Goal: Transaction & Acquisition: Purchase product/service

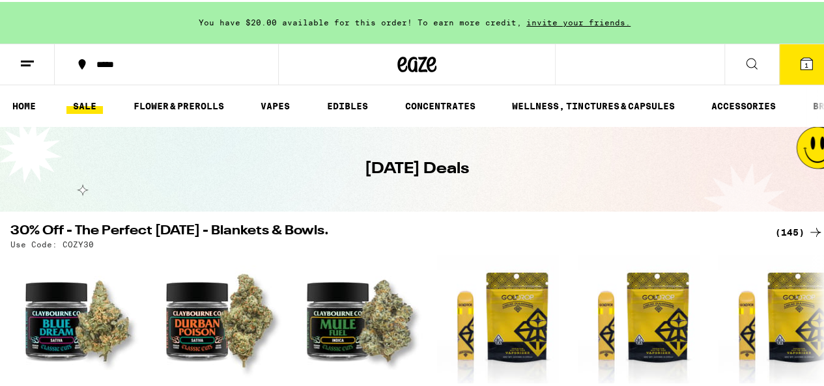
click at [808, 233] on icon at bounding box center [816, 231] width 16 height 16
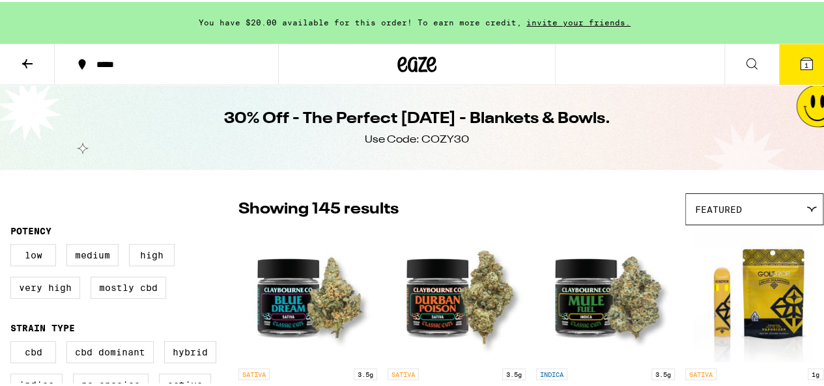
scroll to position [125, 0]
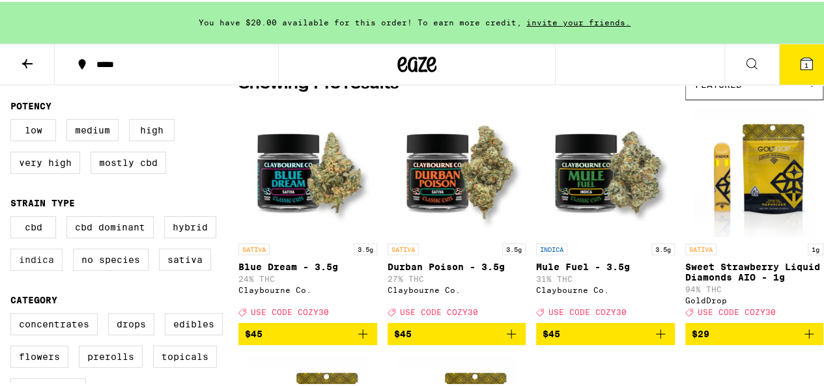
click at [32, 265] on label "Indica" at bounding box center [36, 258] width 52 height 22
click at [14, 217] on input "Indica" at bounding box center [13, 216] width 1 height 1
checkbox input "true"
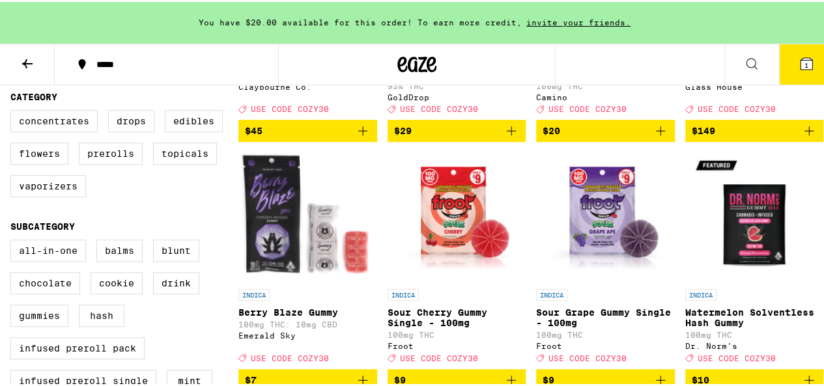
scroll to position [328, 0]
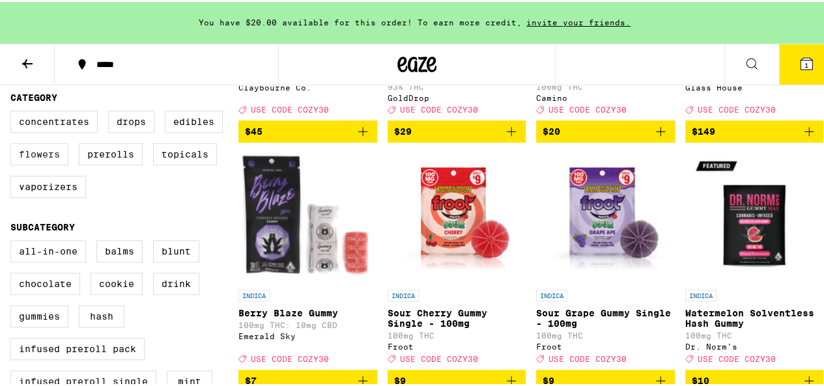
click at [18, 161] on label "Flowers" at bounding box center [39, 152] width 58 height 22
click at [14, 111] on input "Flowers" at bounding box center [13, 111] width 1 height 1
checkbox input "true"
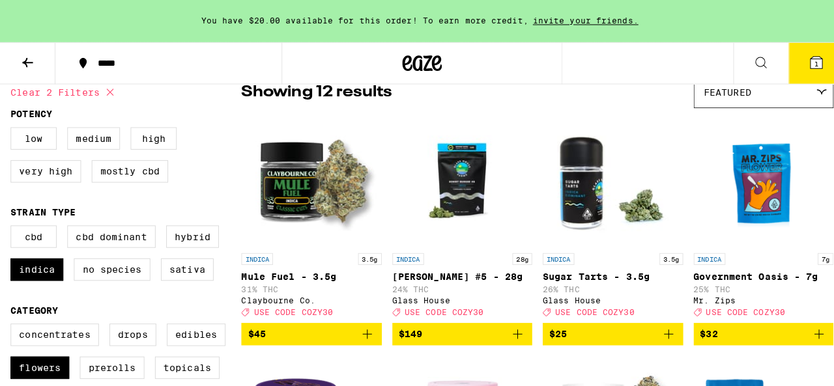
scroll to position [116, 0]
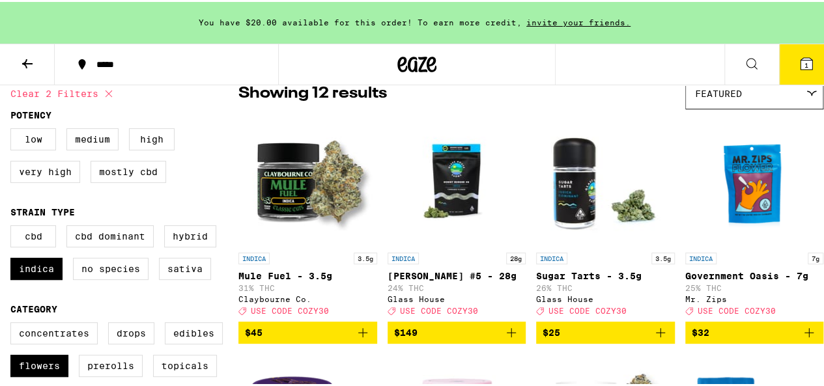
click at [566, 178] on img "Open page for Sugar Tarts - 3.5g from Glass House" at bounding box center [605, 179] width 130 height 130
click at [268, 242] on img "Open page for Mule Fuel - 3.5g from Claybourne Co." at bounding box center [307, 179] width 130 height 130
